Goal: Task Accomplishment & Management: Manage account settings

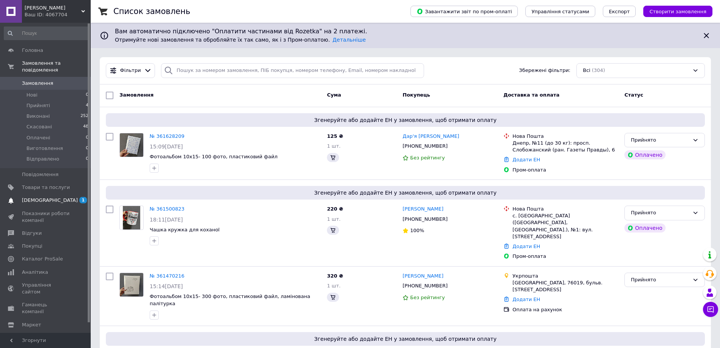
click at [42, 197] on span "[DEMOGRAPHIC_DATA]" at bounding box center [50, 200] width 56 height 7
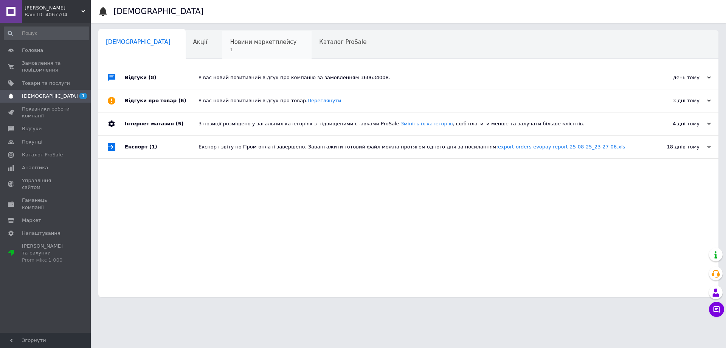
click at [222, 46] on div "Новини маркетплейсу 1" at bounding box center [266, 45] width 89 height 29
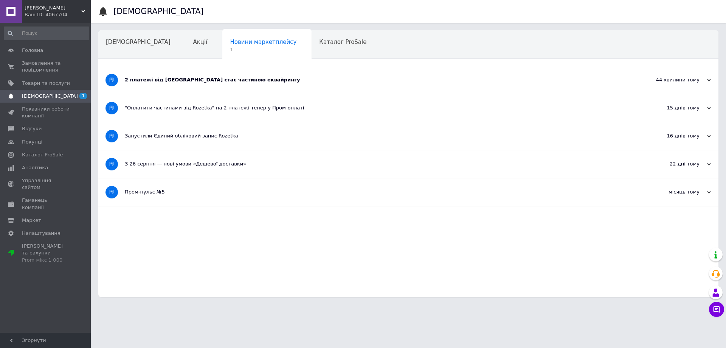
click at [214, 79] on div "2 платежі від [GEOGRAPHIC_DATA] стає частиною еквайрингу" at bounding box center [380, 79] width 511 height 7
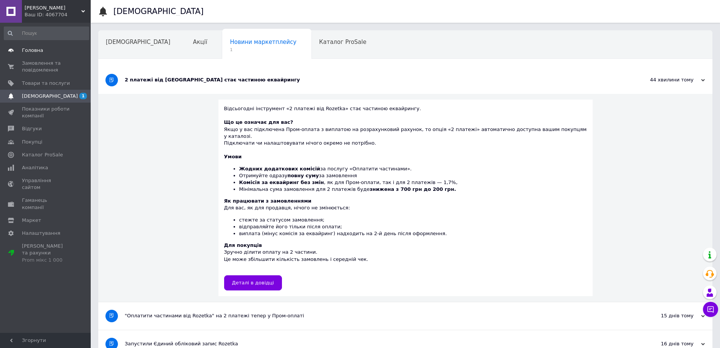
click at [40, 49] on span "Головна" at bounding box center [32, 50] width 21 height 7
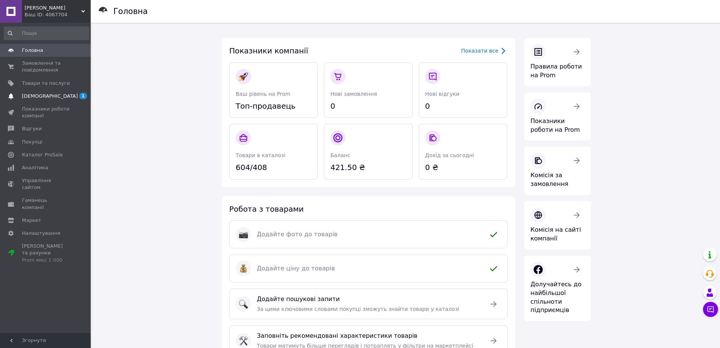
click at [33, 97] on span "[DEMOGRAPHIC_DATA]" at bounding box center [50, 96] width 56 height 7
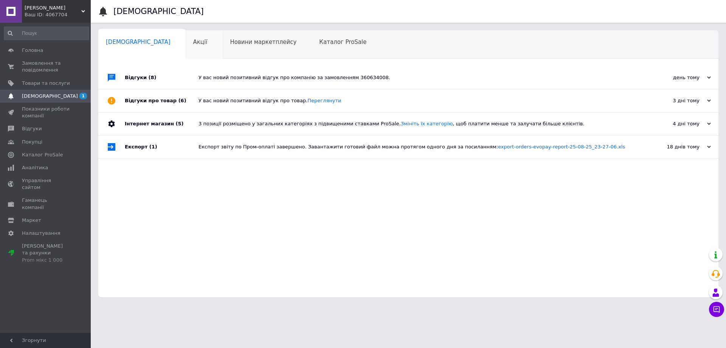
click at [186, 43] on div "Акції 0" at bounding box center [204, 45] width 37 height 29
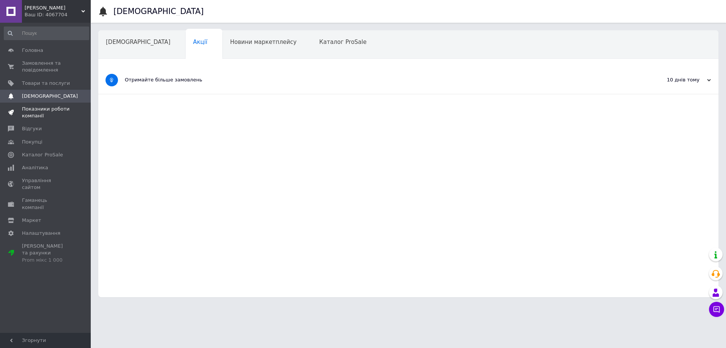
click at [45, 115] on span "Показники роботи компанії" at bounding box center [46, 113] width 48 height 14
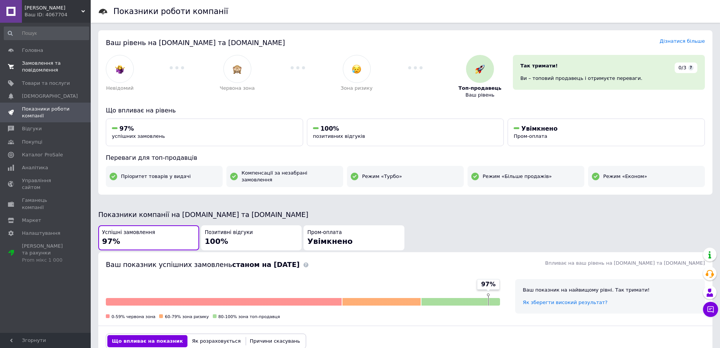
click at [50, 62] on span "Замовлення та повідомлення" at bounding box center [46, 67] width 48 height 14
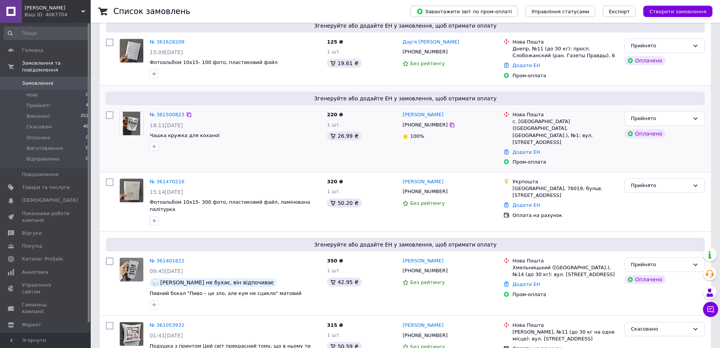
scroll to position [76, 0]
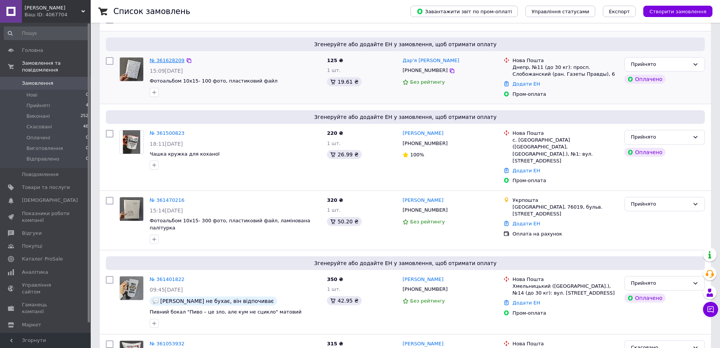
click at [171, 59] on link "№ 361628209" at bounding box center [167, 60] width 35 height 6
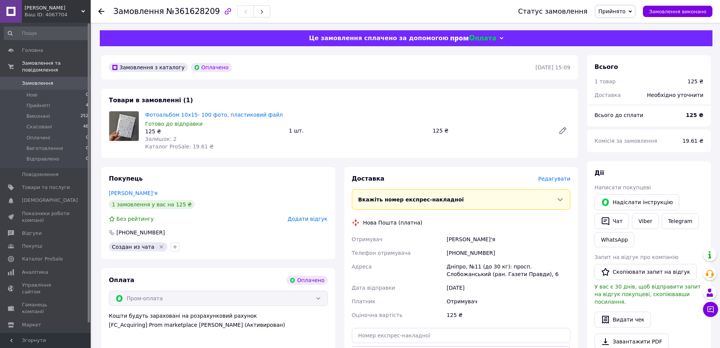
scroll to position [113, 0]
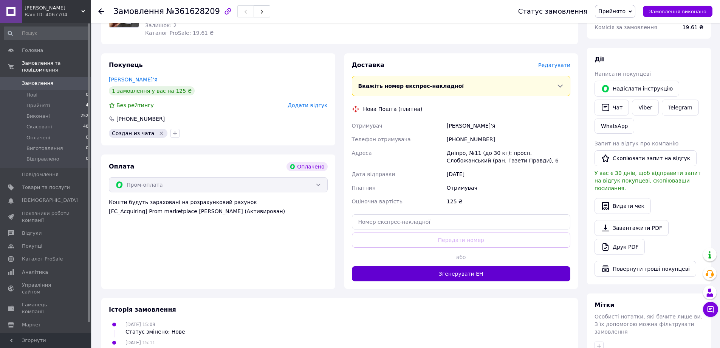
click at [450, 275] on button "Згенерувати ЕН" at bounding box center [461, 273] width 219 height 15
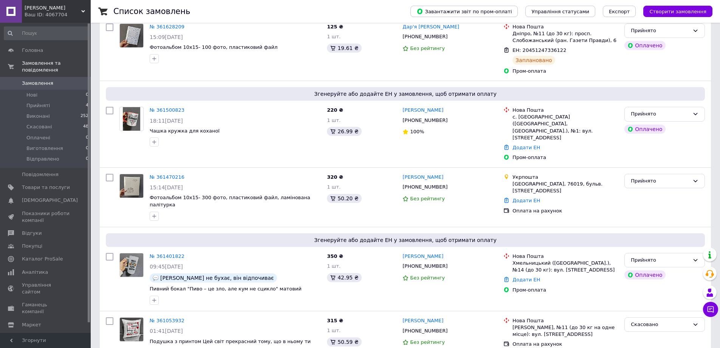
scroll to position [113, 0]
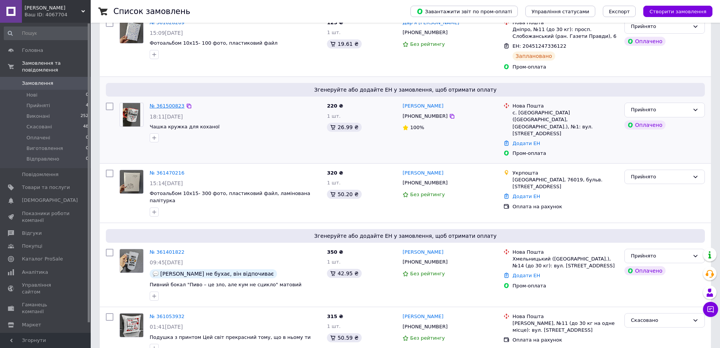
click at [168, 104] on link "№ 361500823" at bounding box center [167, 106] width 35 height 6
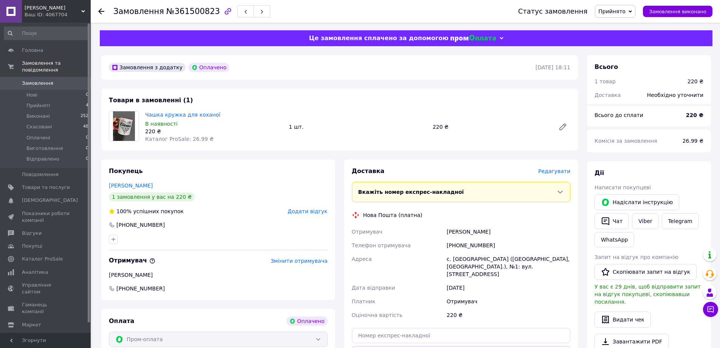
scroll to position [189, 0]
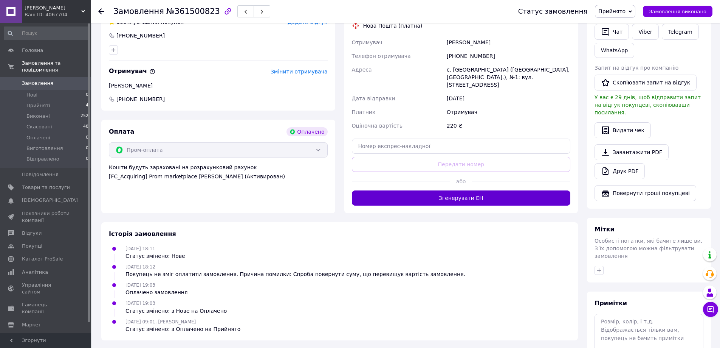
click at [476, 194] on button "Згенерувати ЕН" at bounding box center [461, 197] width 219 height 15
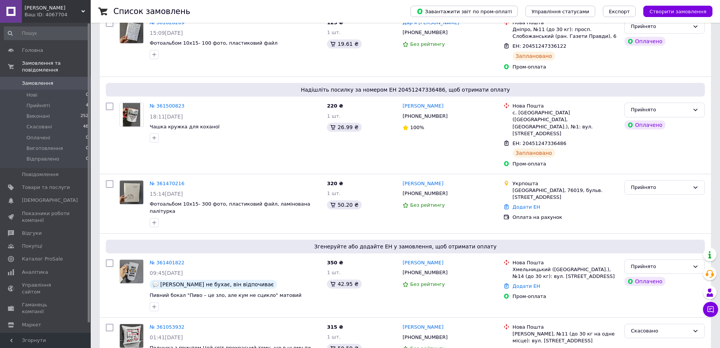
scroll to position [227, 0]
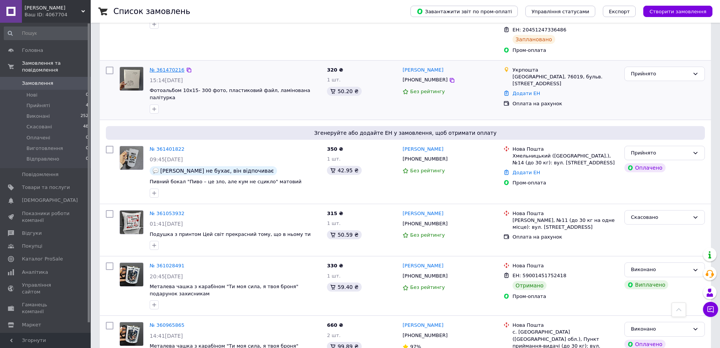
click at [176, 67] on link "№ 361470216" at bounding box center [167, 70] width 35 height 6
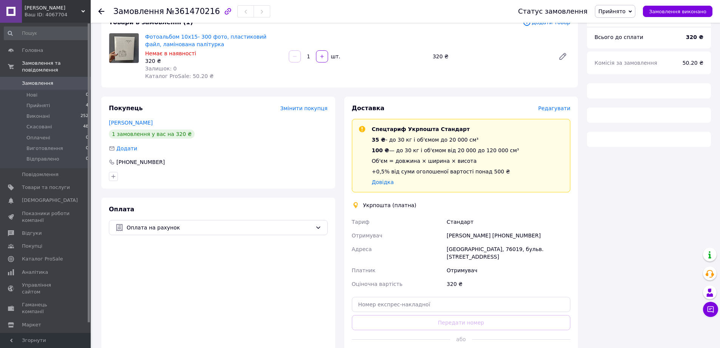
scroll to position [104, 0]
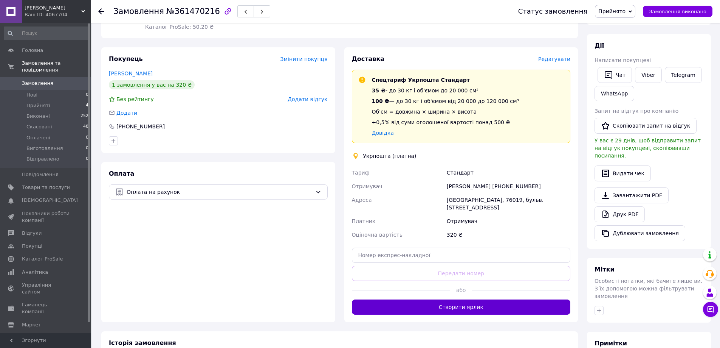
click at [458, 299] on button "Створити ярлик" at bounding box center [461, 306] width 219 height 15
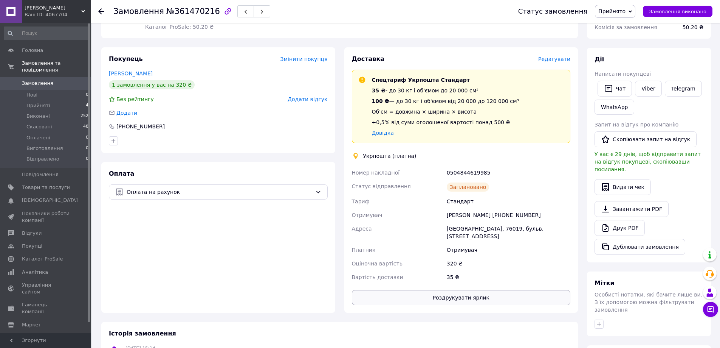
click at [483, 290] on button "Роздрукувати ярлик" at bounding box center [461, 297] width 219 height 15
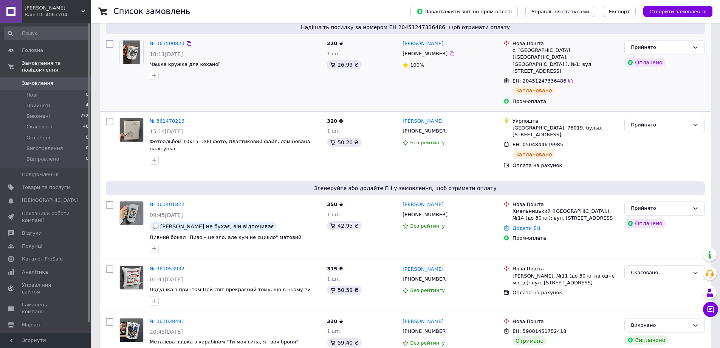
scroll to position [189, 0]
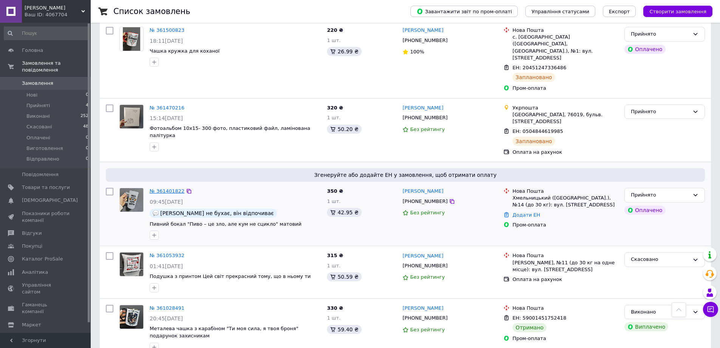
click at [172, 188] on link "№ 361401822" at bounding box center [167, 191] width 35 height 6
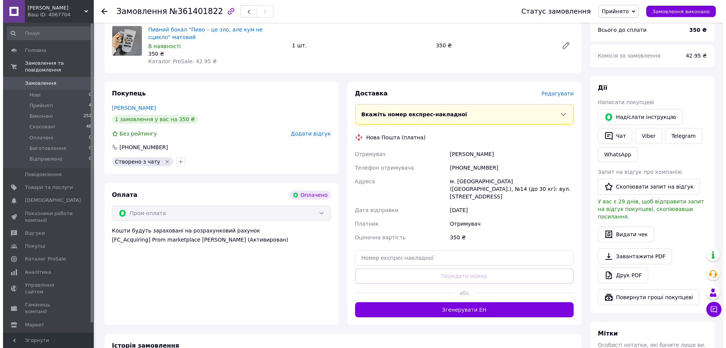
scroll to position [151, 0]
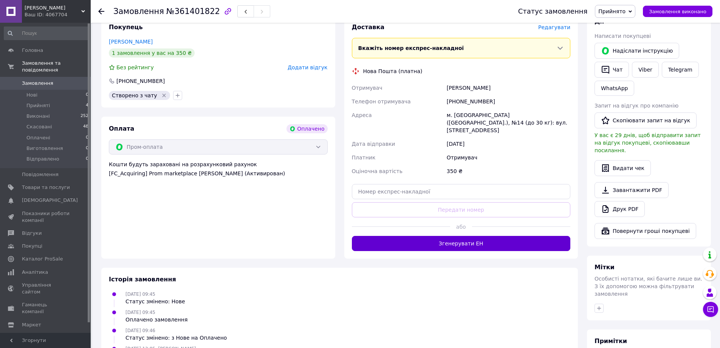
click at [463, 236] on button "Згенерувати ЕН" at bounding box center [461, 243] width 219 height 15
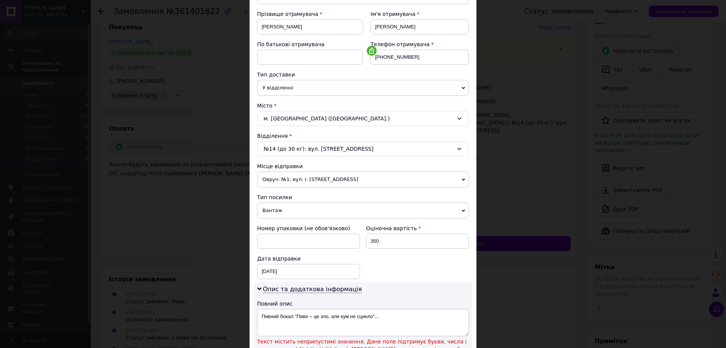
scroll to position [227, 0]
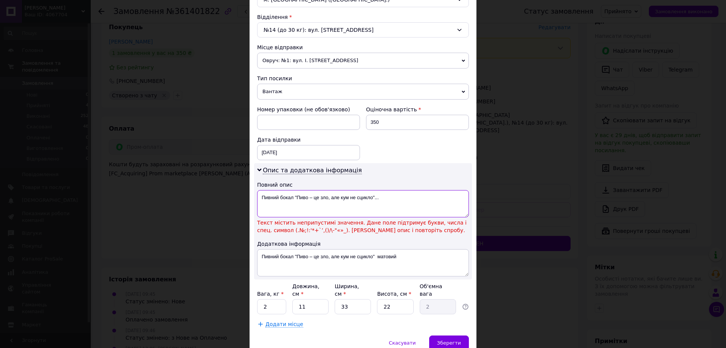
click at [312, 199] on textarea "Пивний бокал "Пиво – це зло, але кум не сцикло"..." at bounding box center [363, 203] width 212 height 27
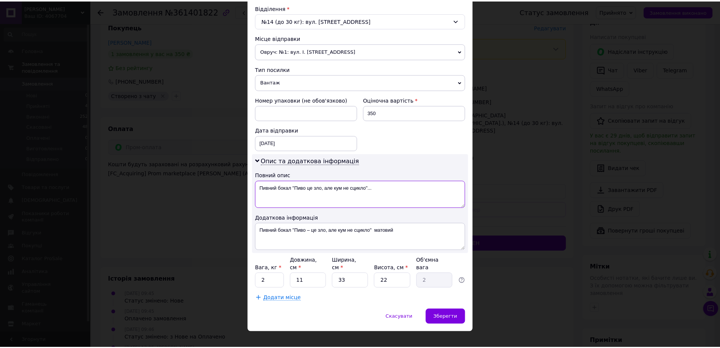
scroll to position [239, 0]
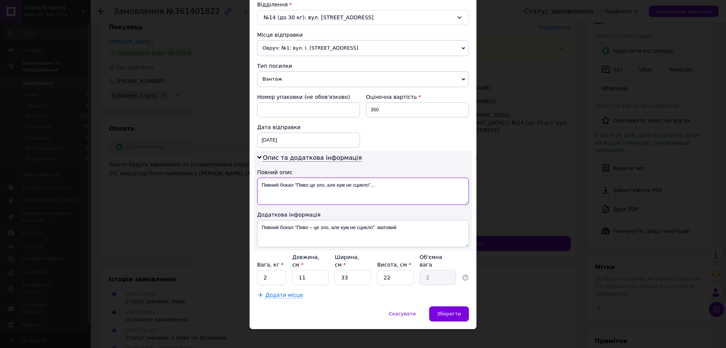
type textarea "Пивний бокал "Пиво це зло, але кум не сцикло"..."
click at [266, 273] on input "2" at bounding box center [271, 277] width 29 height 15
type input "1"
click at [459, 310] on span "Зберегти" at bounding box center [449, 313] width 24 height 6
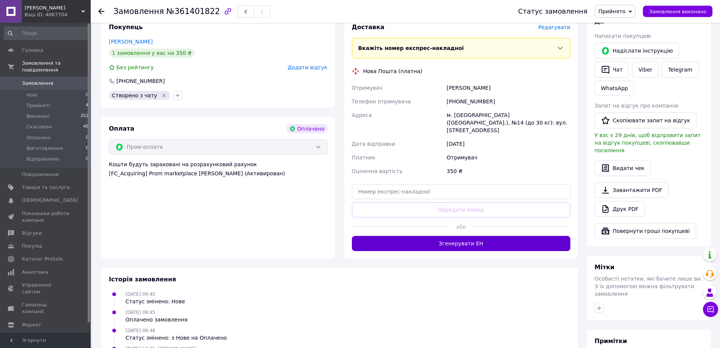
click at [461, 239] on button "Згенерувати ЕН" at bounding box center [461, 243] width 219 height 15
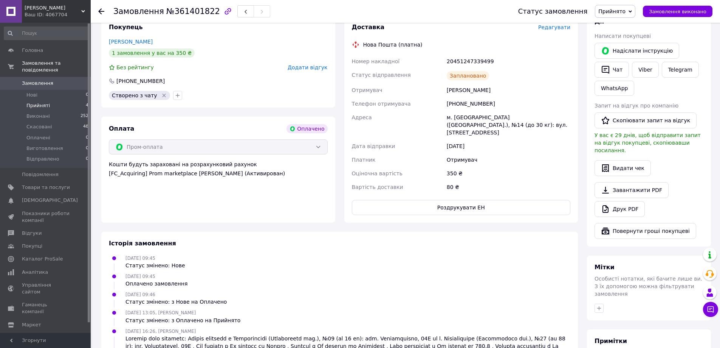
click at [37, 102] on span "Прийняті" at bounding box center [37, 105] width 23 height 7
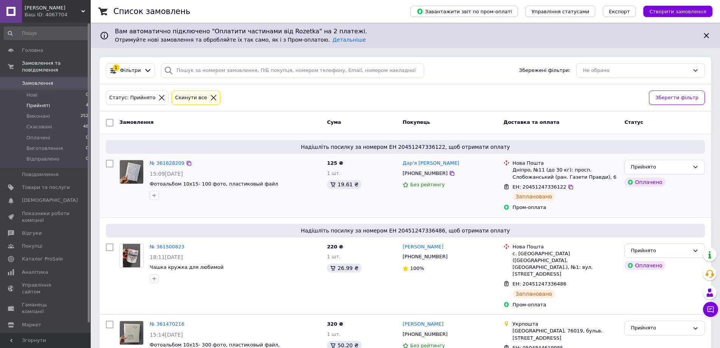
scroll to position [112, 0]
